Goal: Entertainment & Leisure: Browse casually

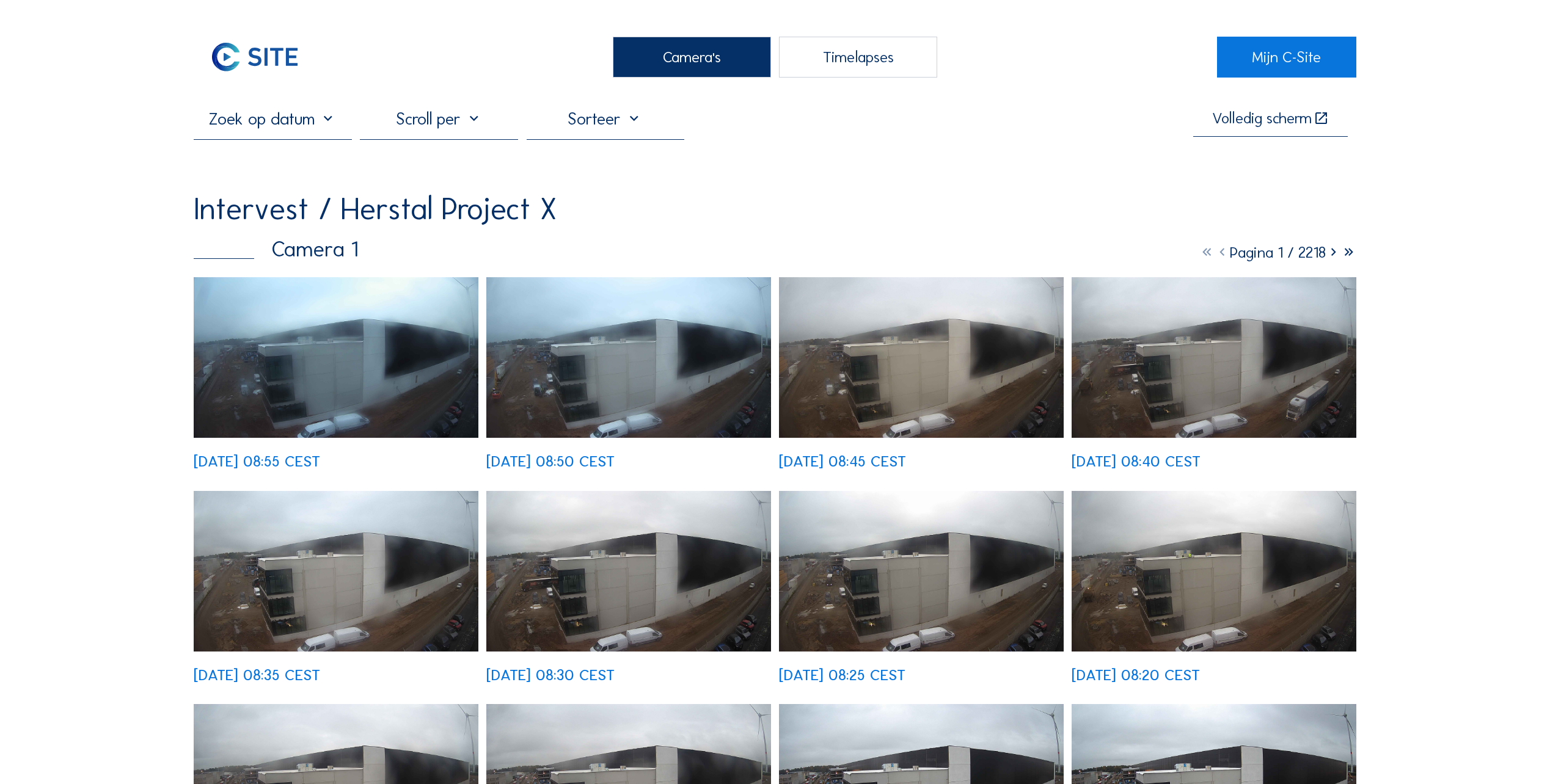
click at [548, 385] on img at bounding box center [629, 357] width 285 height 161
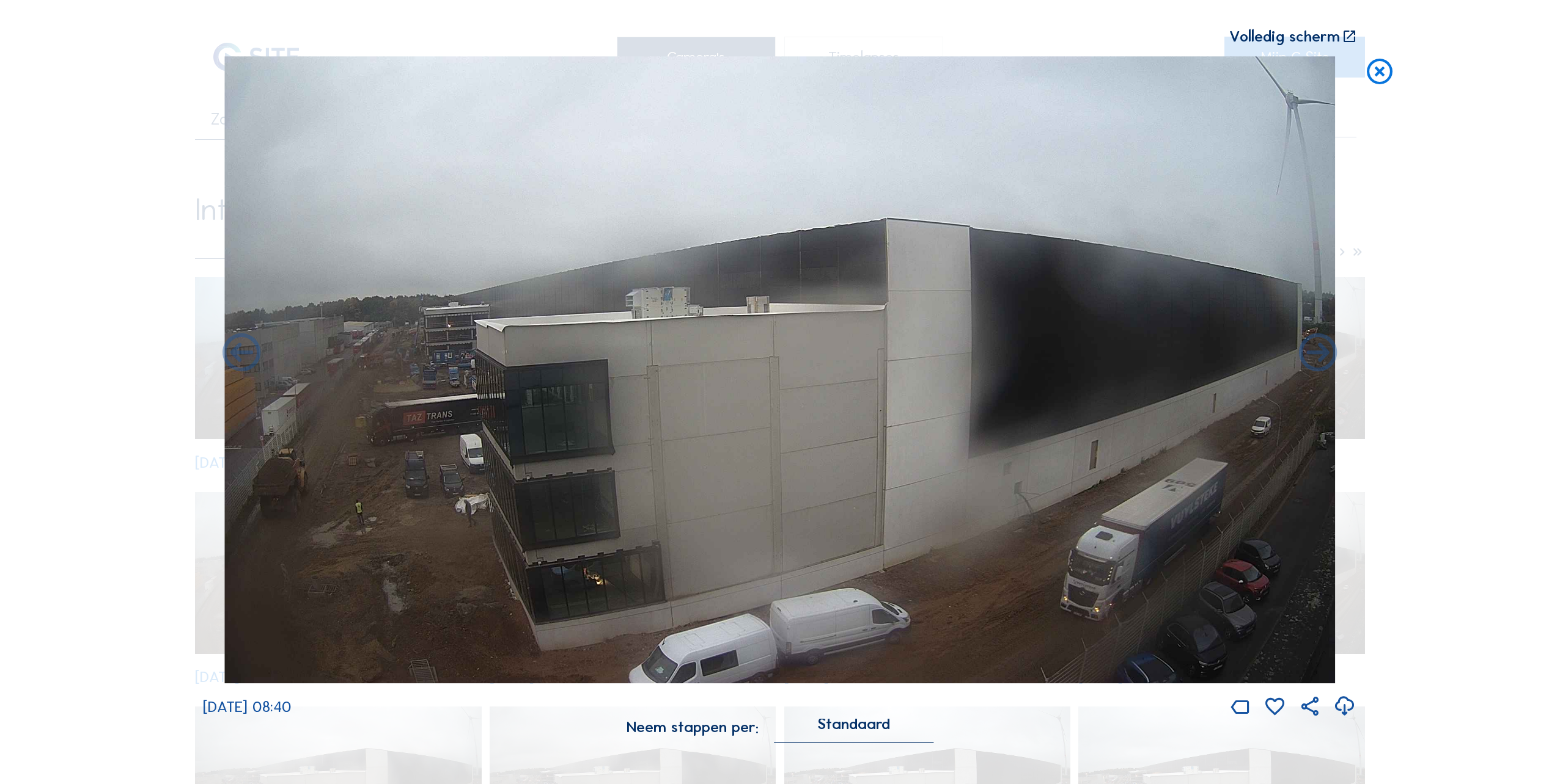
click at [1382, 74] on icon at bounding box center [1379, 73] width 31 height 32
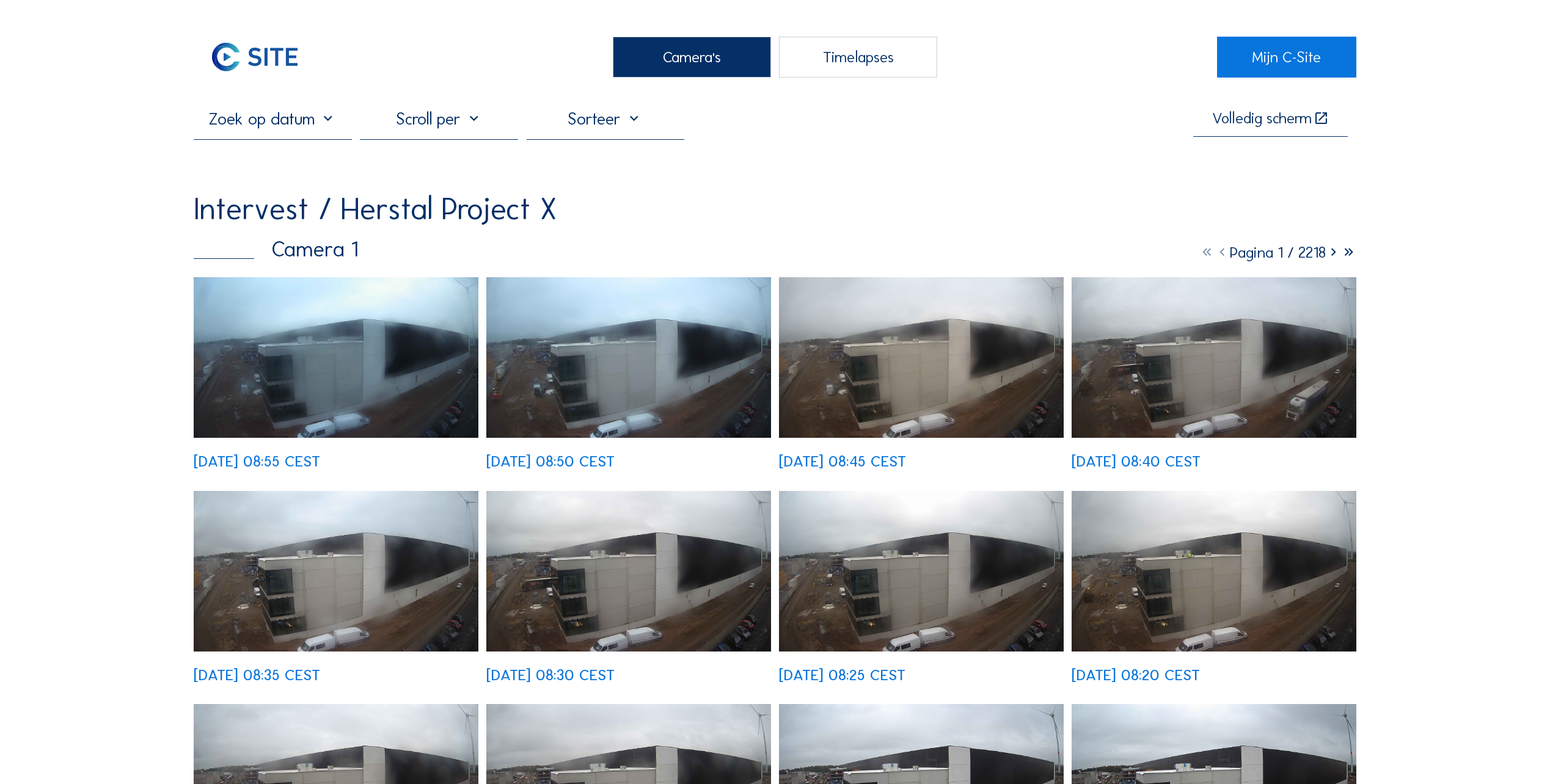
click at [687, 53] on div "Camera's" at bounding box center [691, 57] width 158 height 41
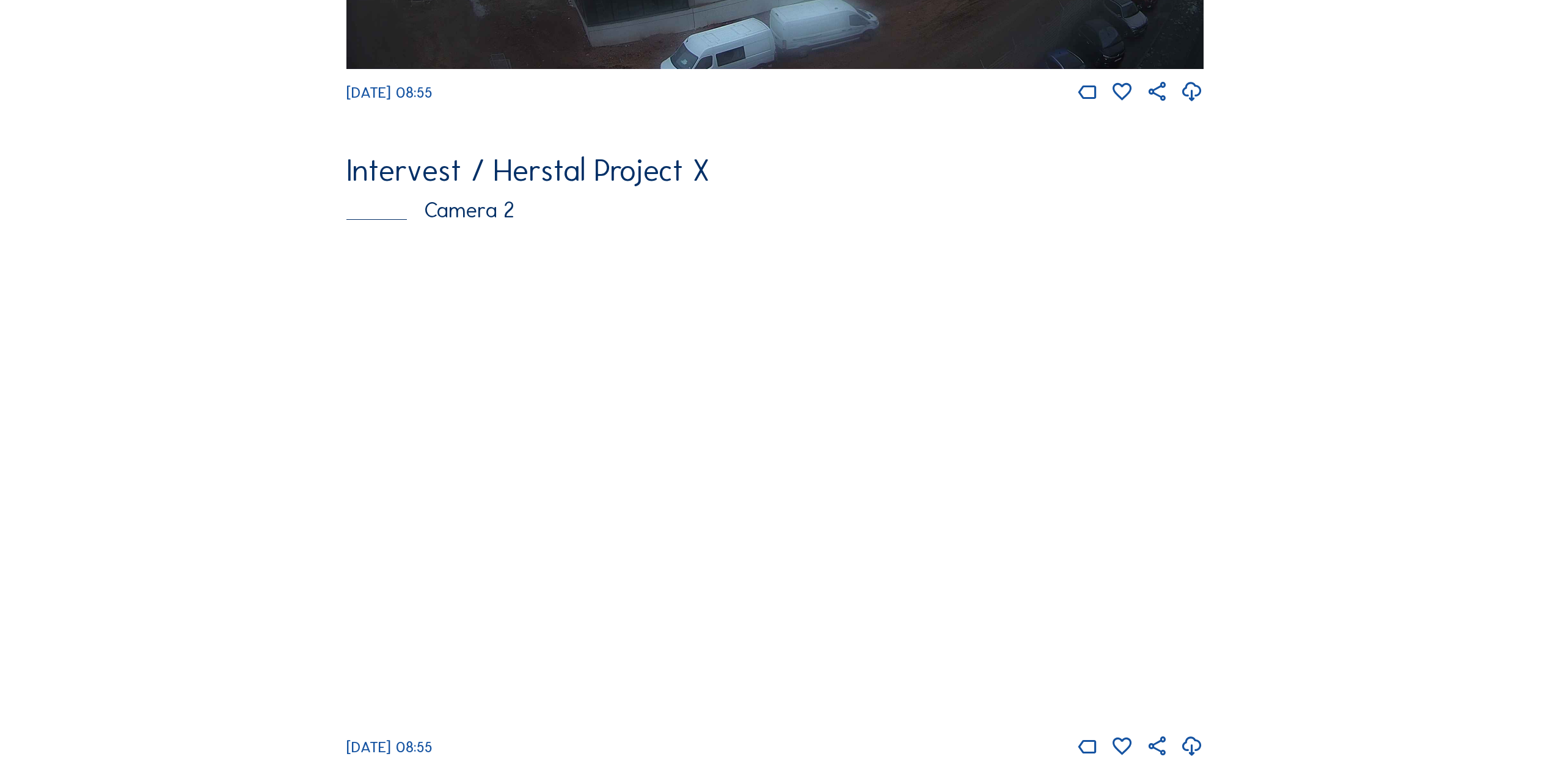
scroll to position [672, 0]
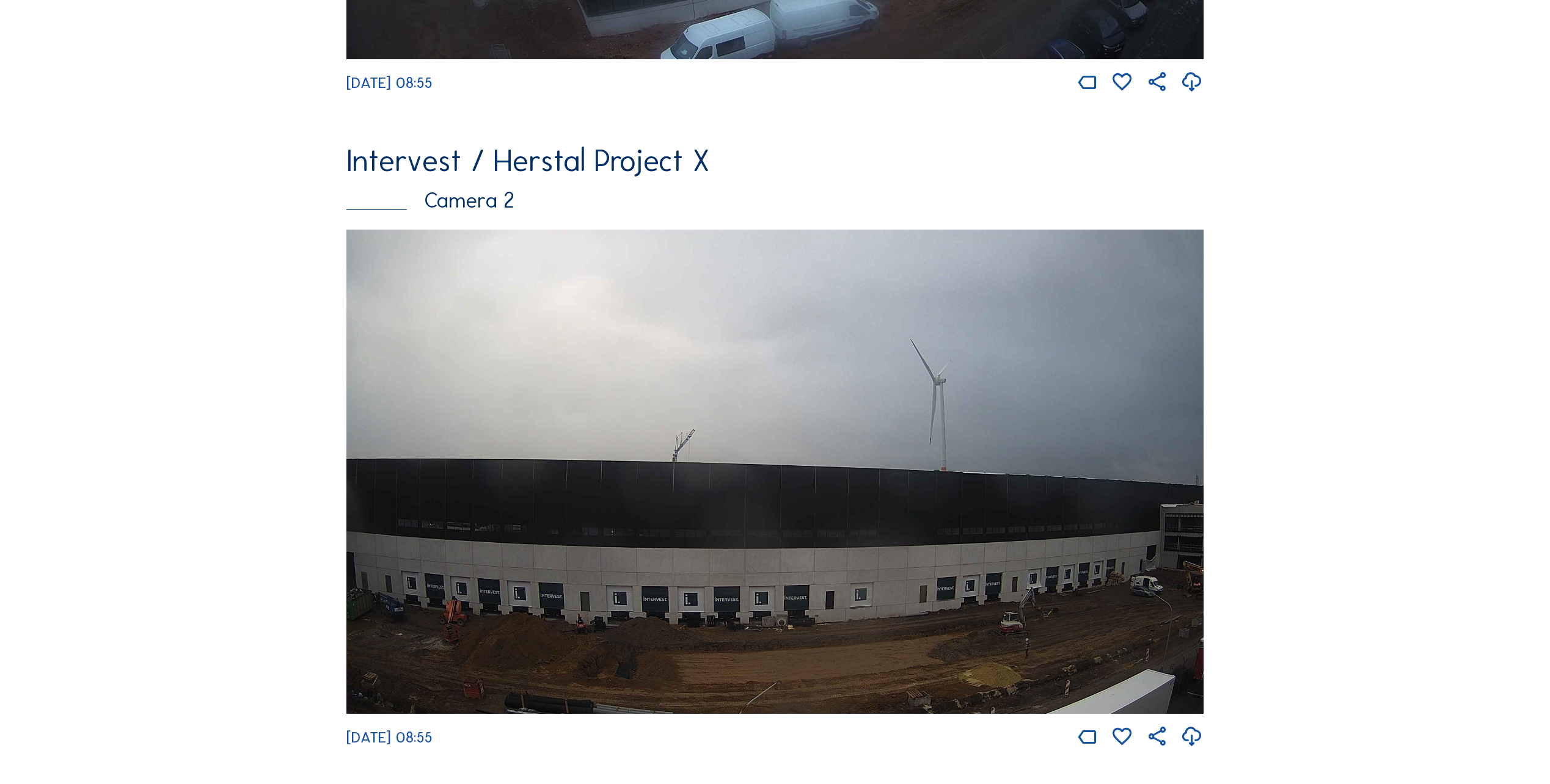
click at [1112, 580] on img at bounding box center [775, 472] width 858 height 484
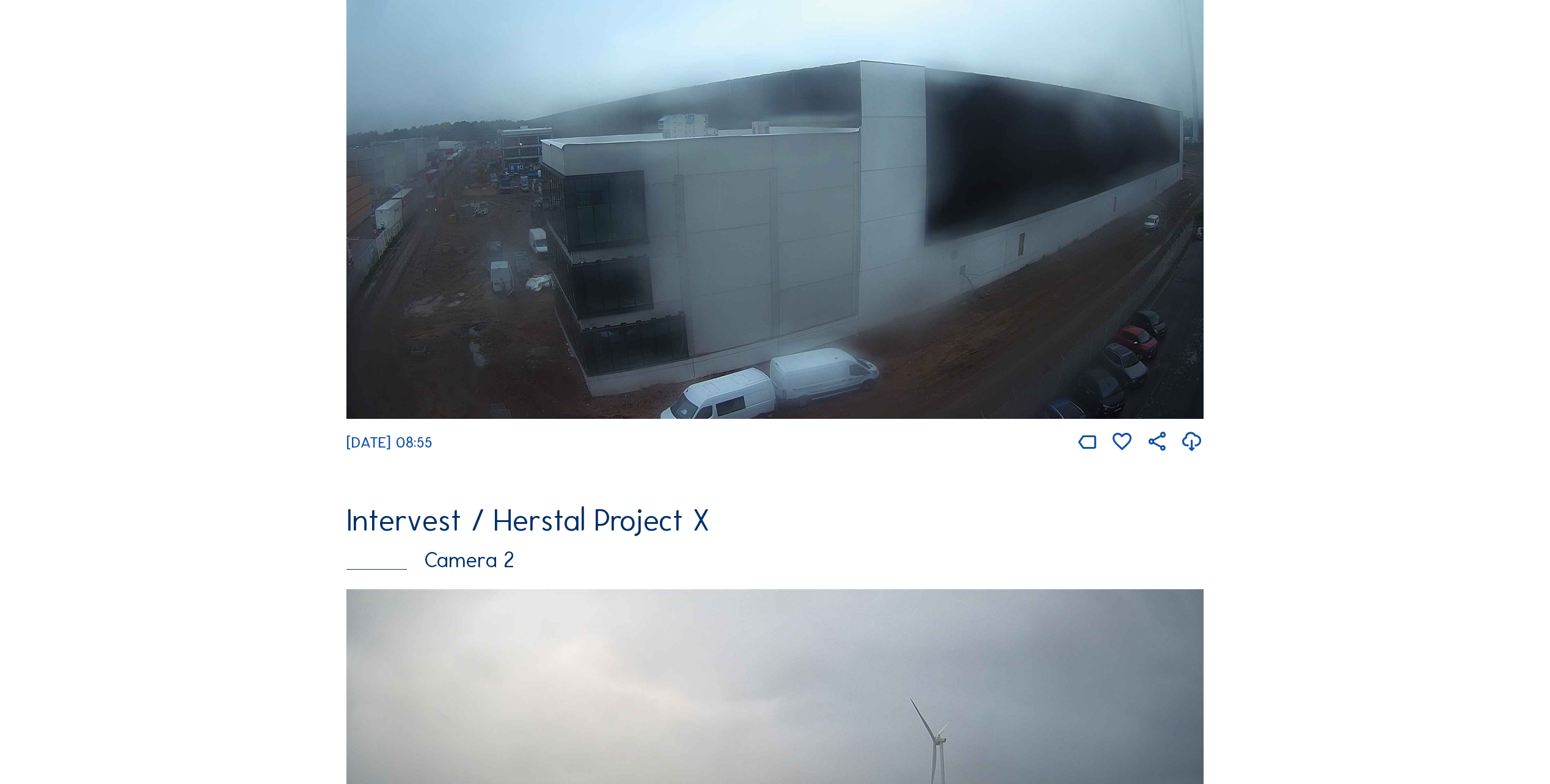
scroll to position [203, 0]
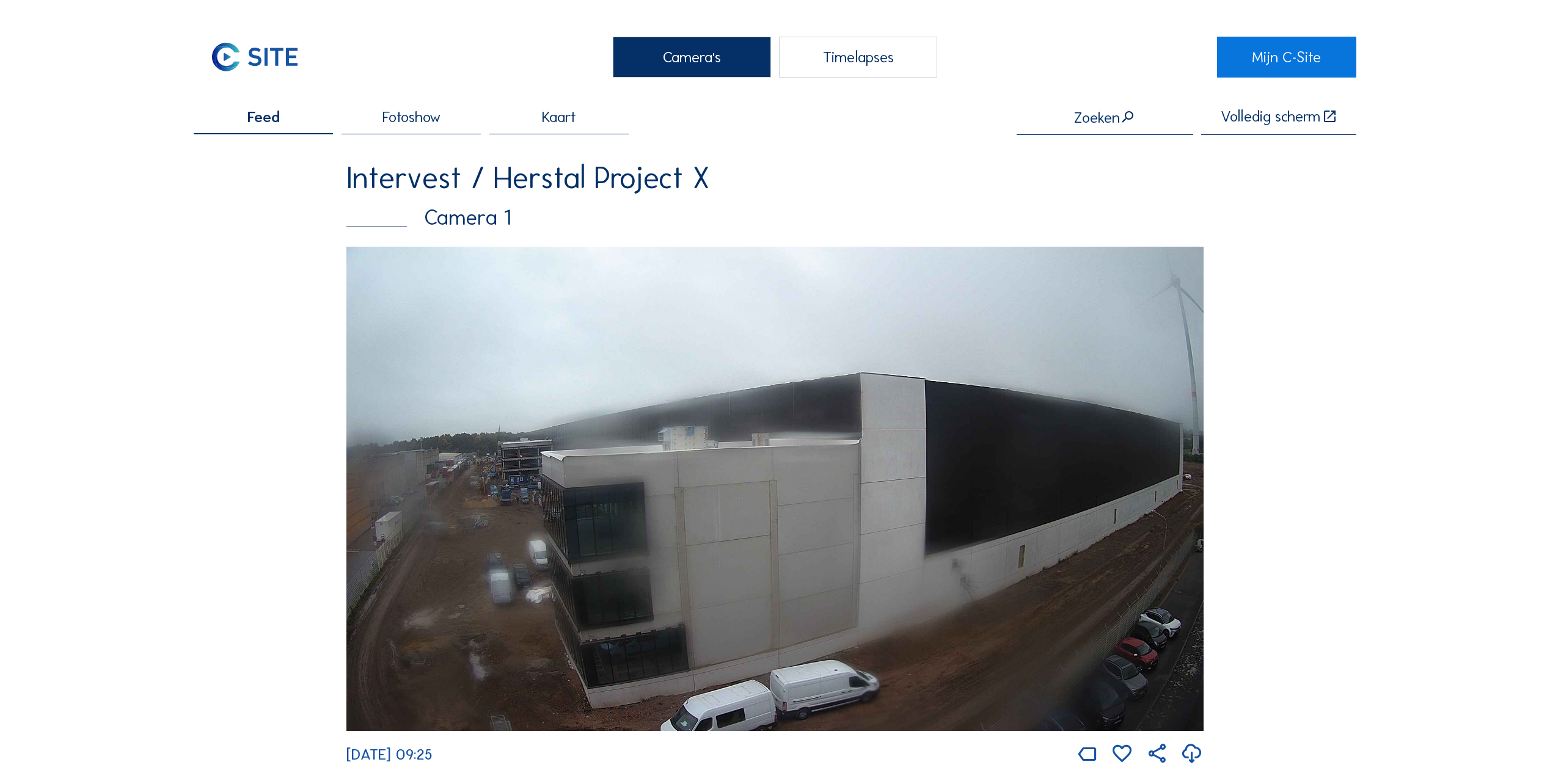
click at [481, 465] on img at bounding box center [775, 488] width 858 height 484
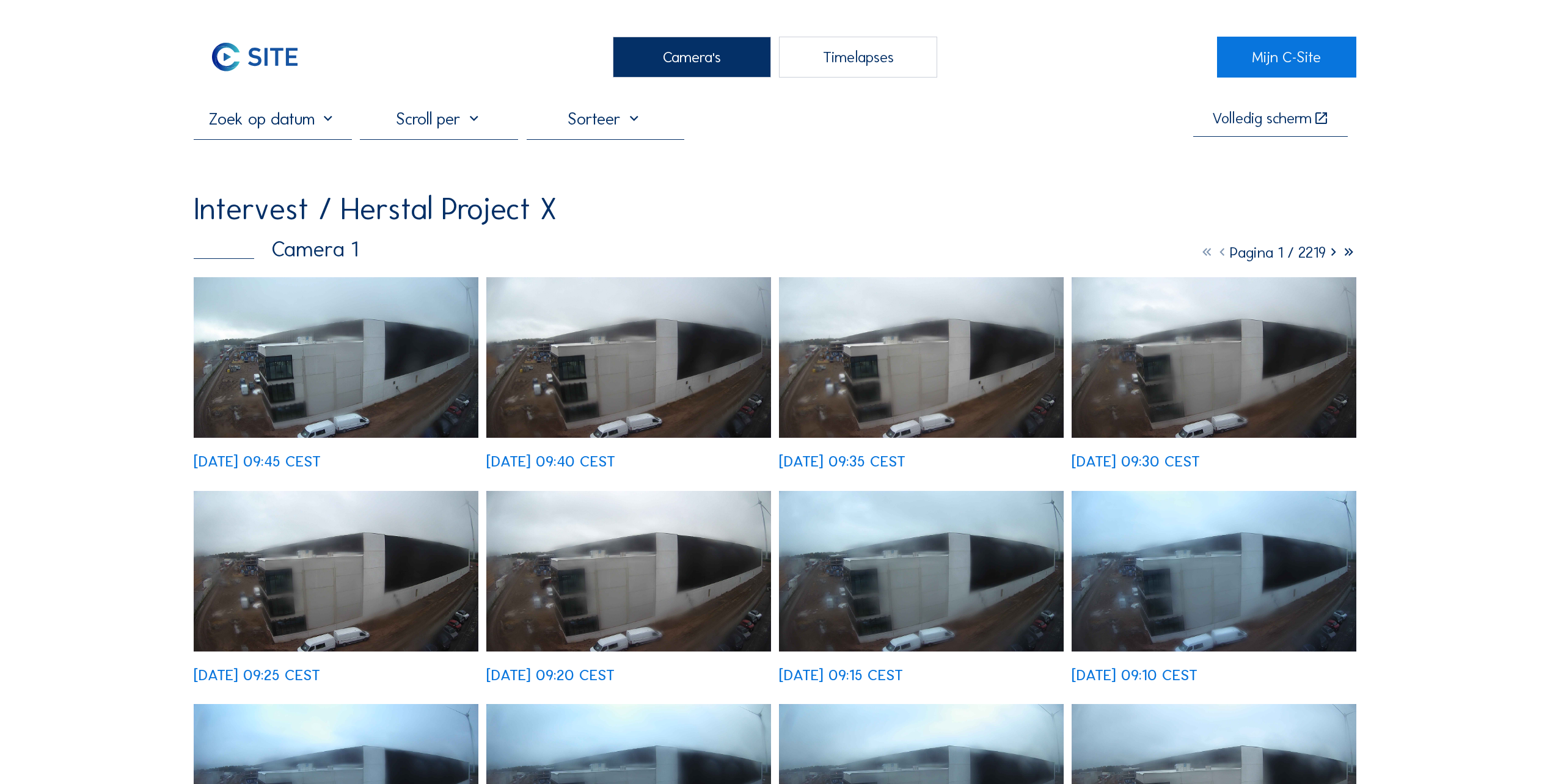
click at [325, 384] on img at bounding box center [336, 357] width 285 height 161
